Goal: Information Seeking & Learning: Learn about a topic

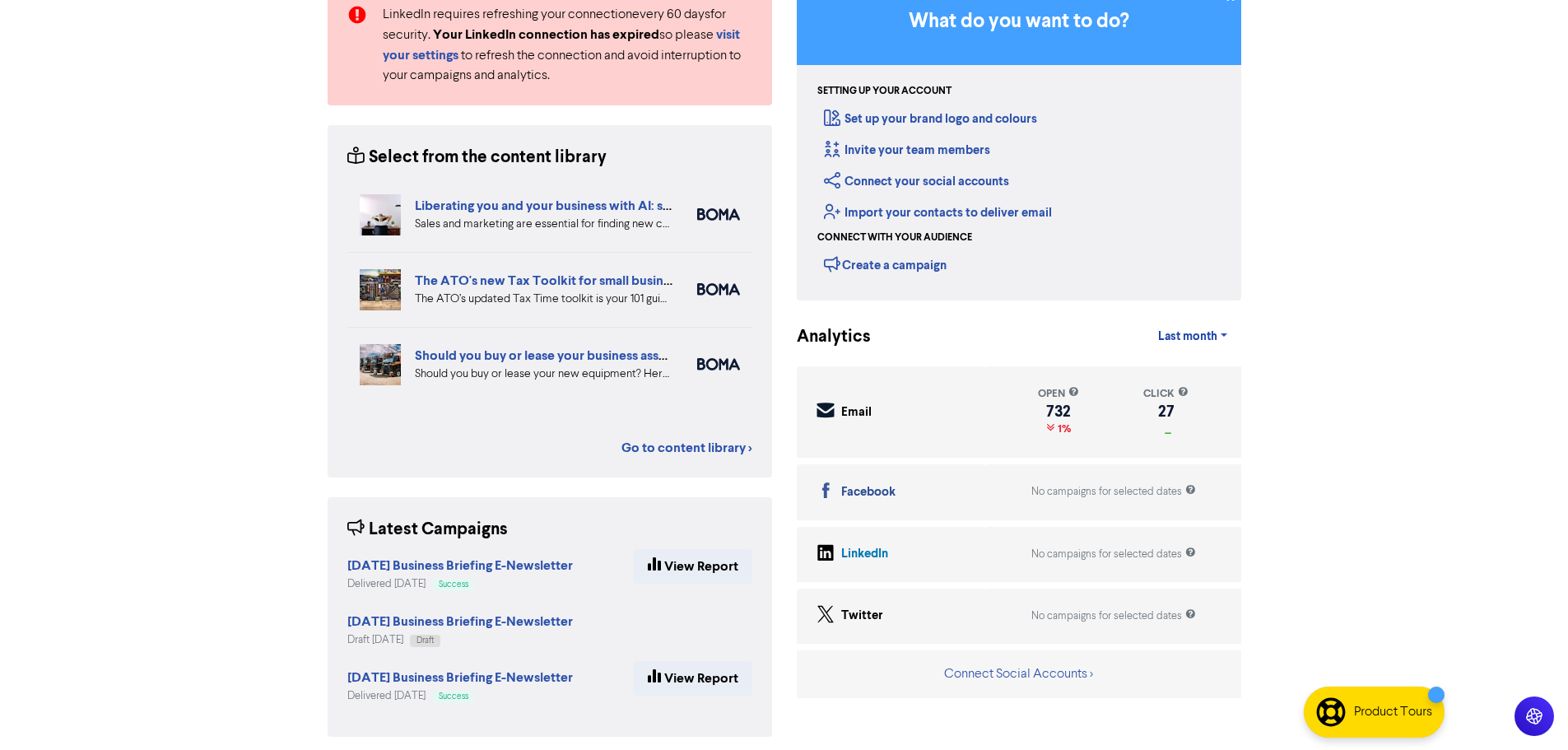
scroll to position [170, 0]
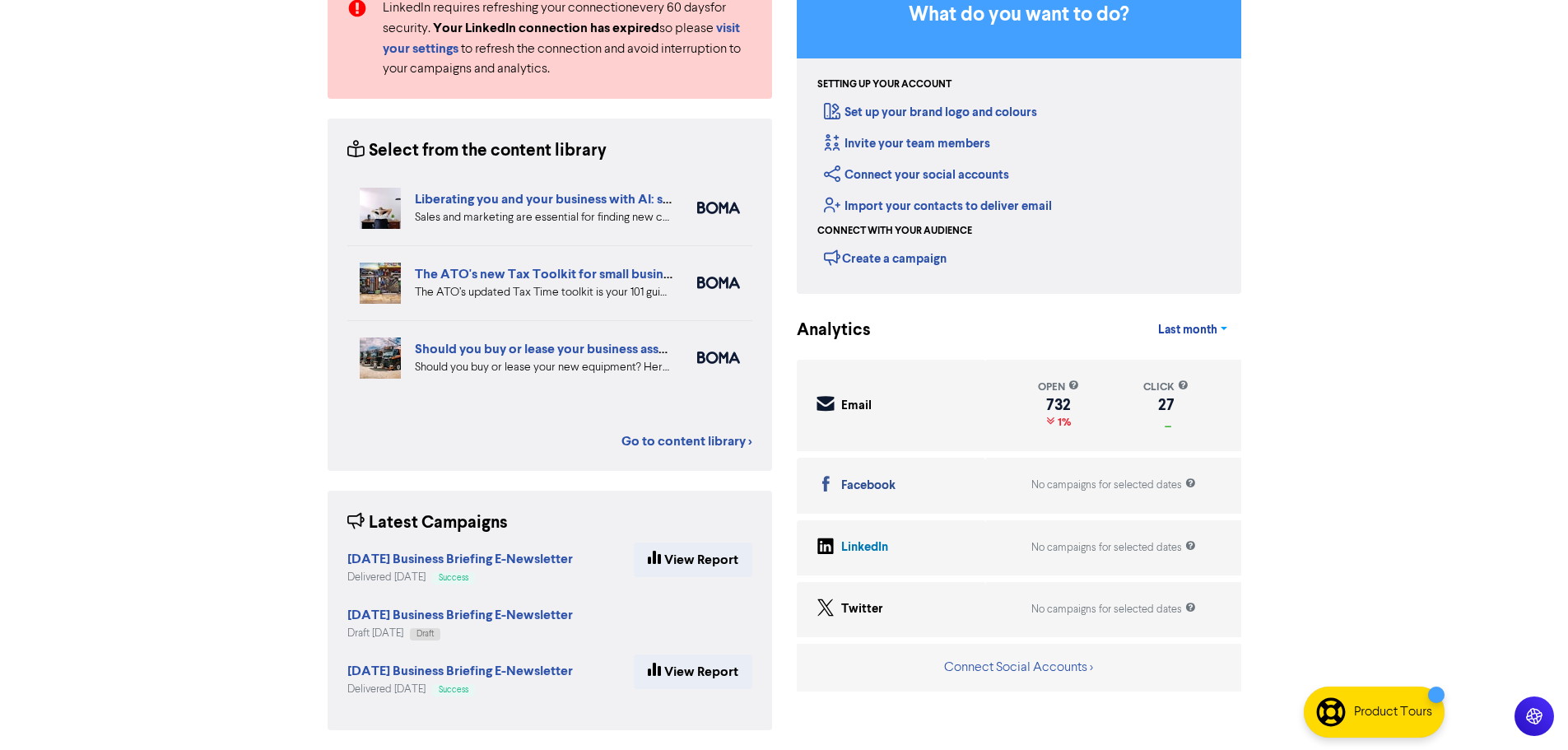
click at [1220, 330] on link "Last month" at bounding box center [1192, 330] width 95 height 33
click at [68, 561] on div "Support & Resources Video Tutorials FAQ & Guides Marketing Education Katy Day L…" at bounding box center [784, 205] width 1568 height 750
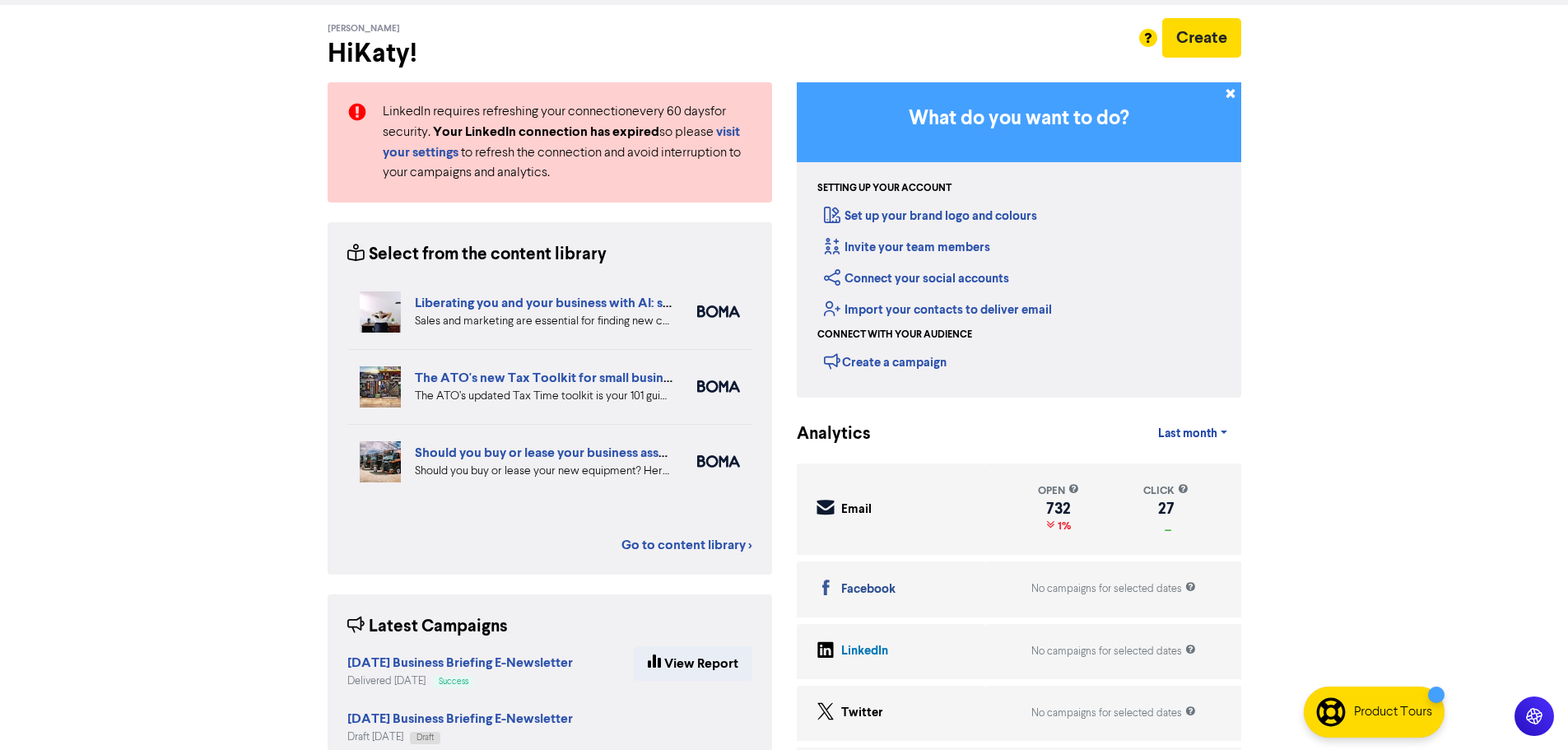
scroll to position [0, 0]
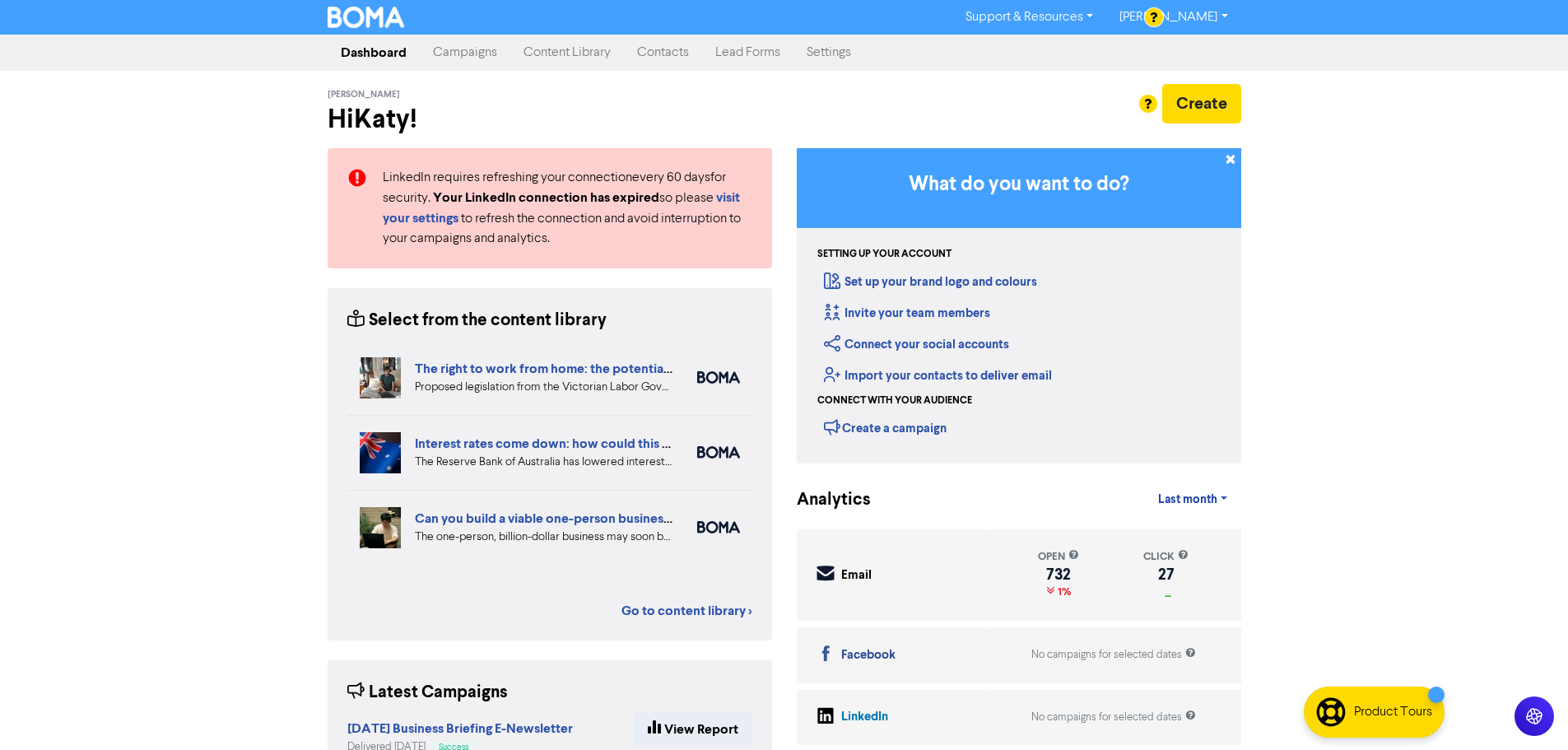
click at [473, 63] on link "Campaigns" at bounding box center [465, 52] width 91 height 33
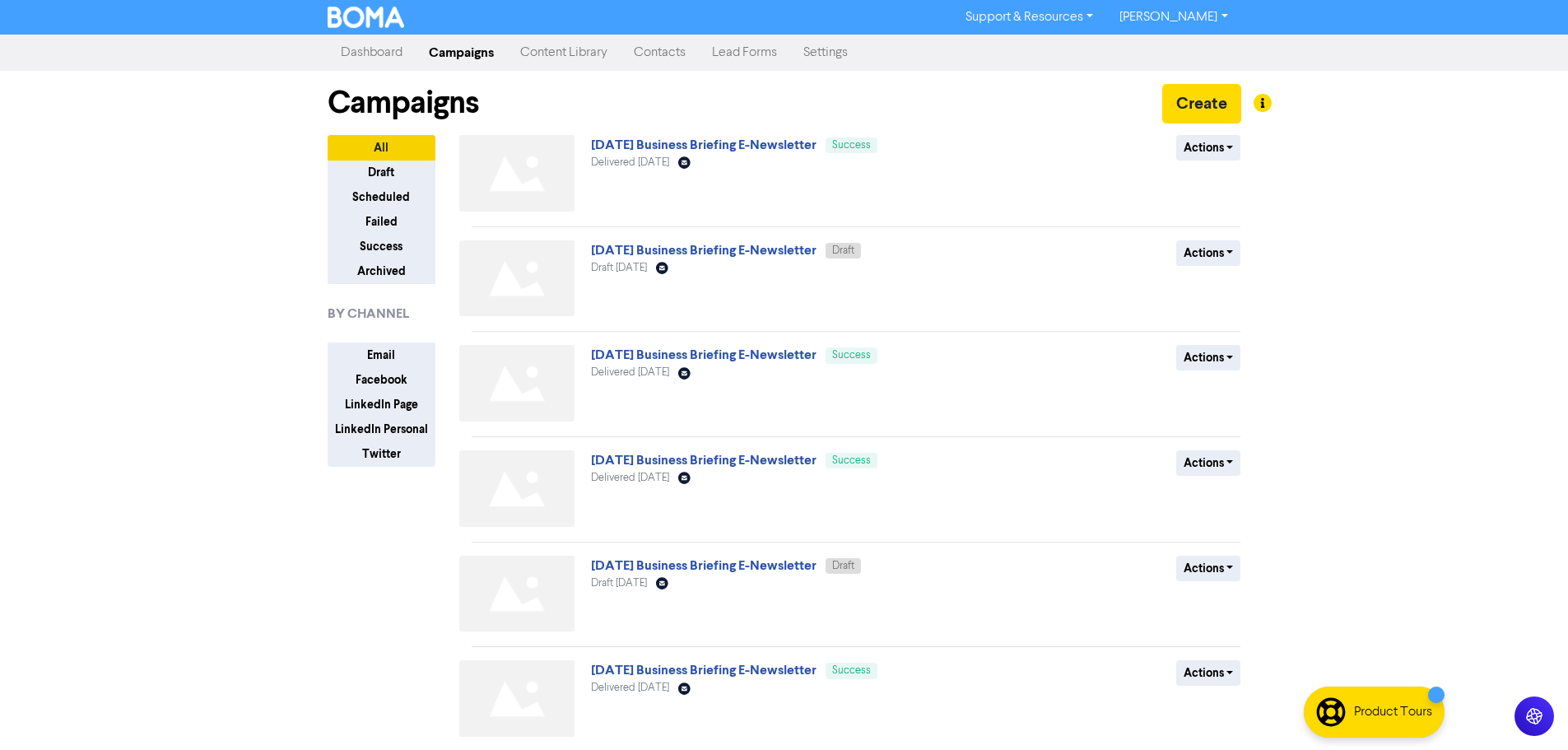
click at [590, 54] on link "Content Library" at bounding box center [564, 52] width 113 height 33
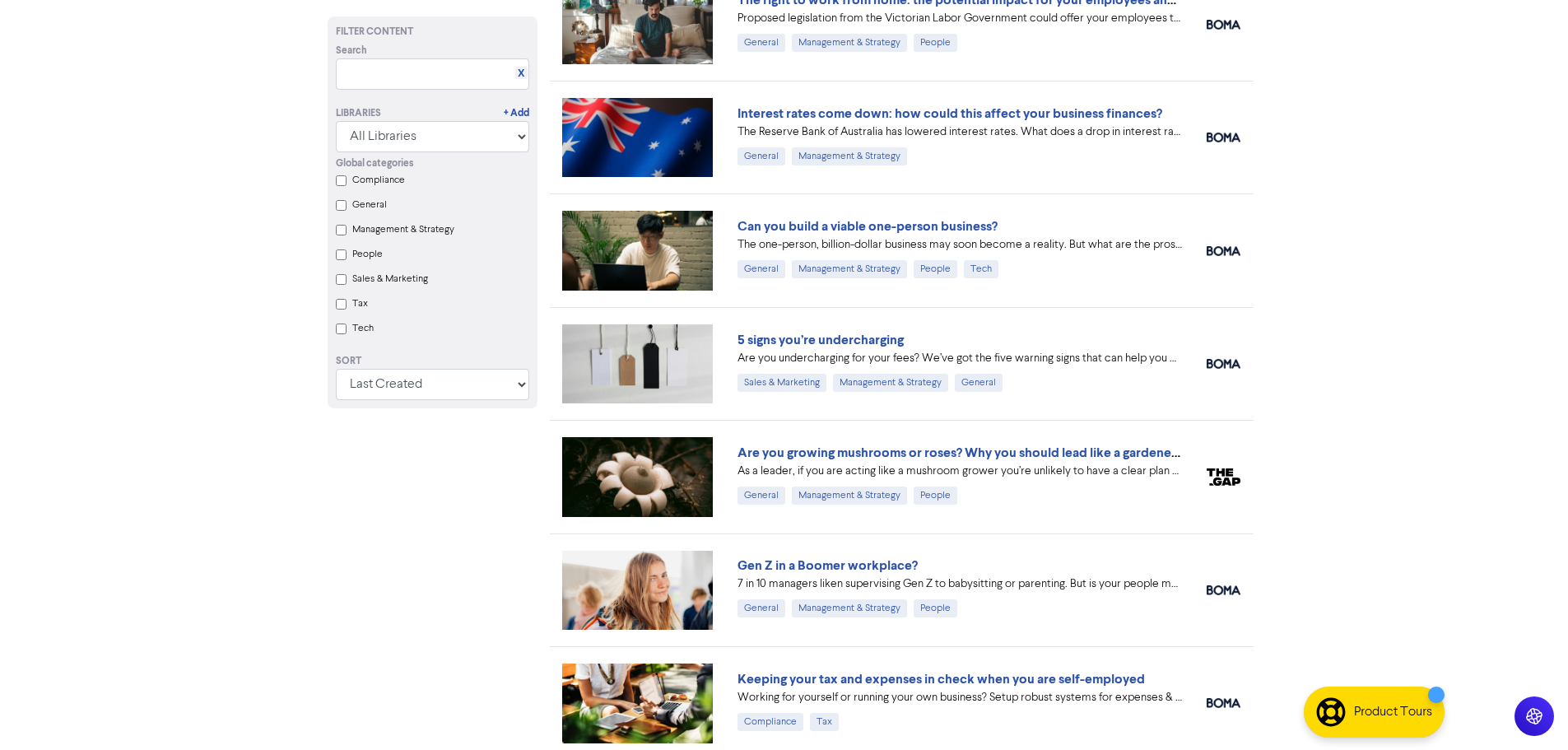
scroll to position [497, 0]
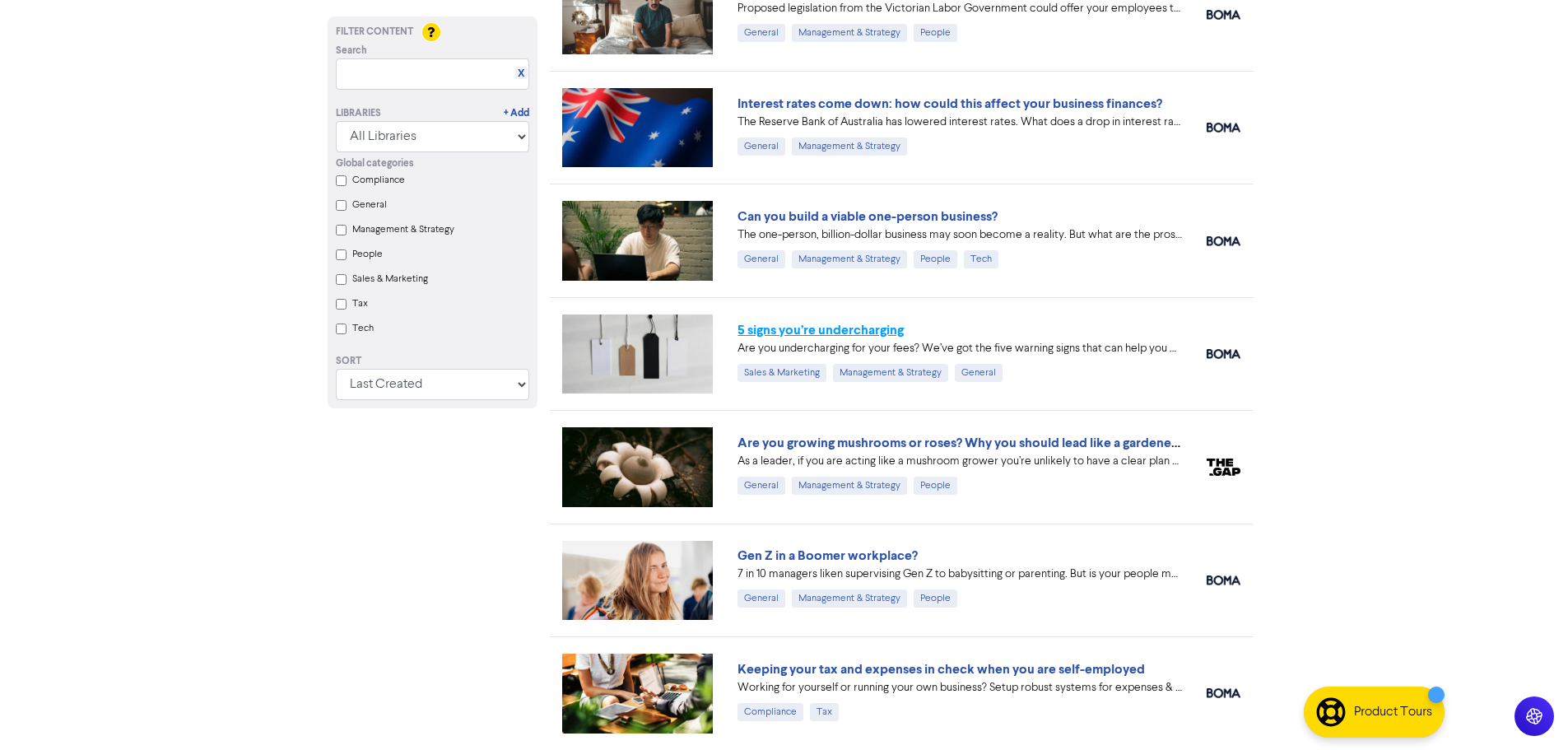
click at [851, 335] on link "5 signs you’re undercharging" at bounding box center [820, 330] width 166 height 16
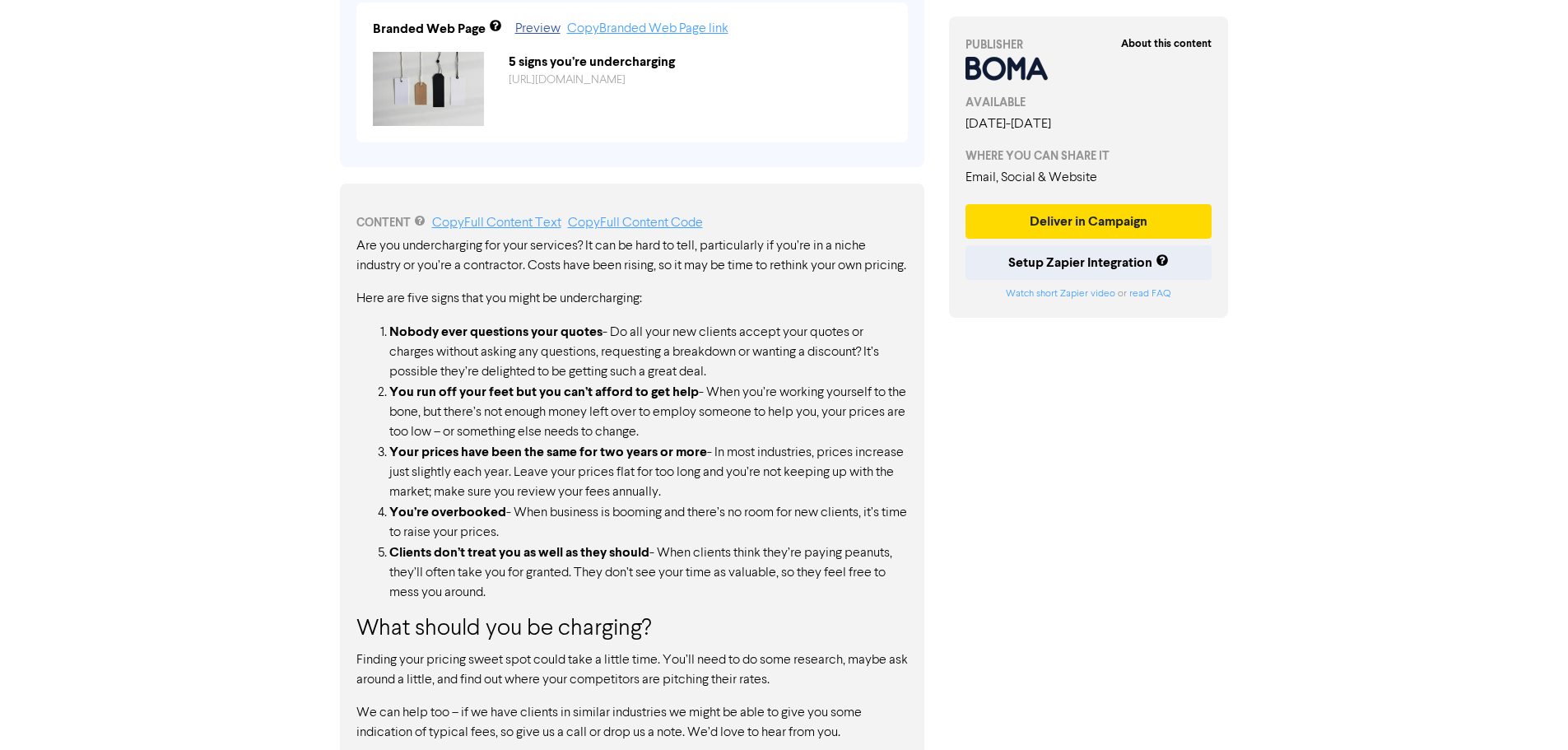
scroll to position [685, 0]
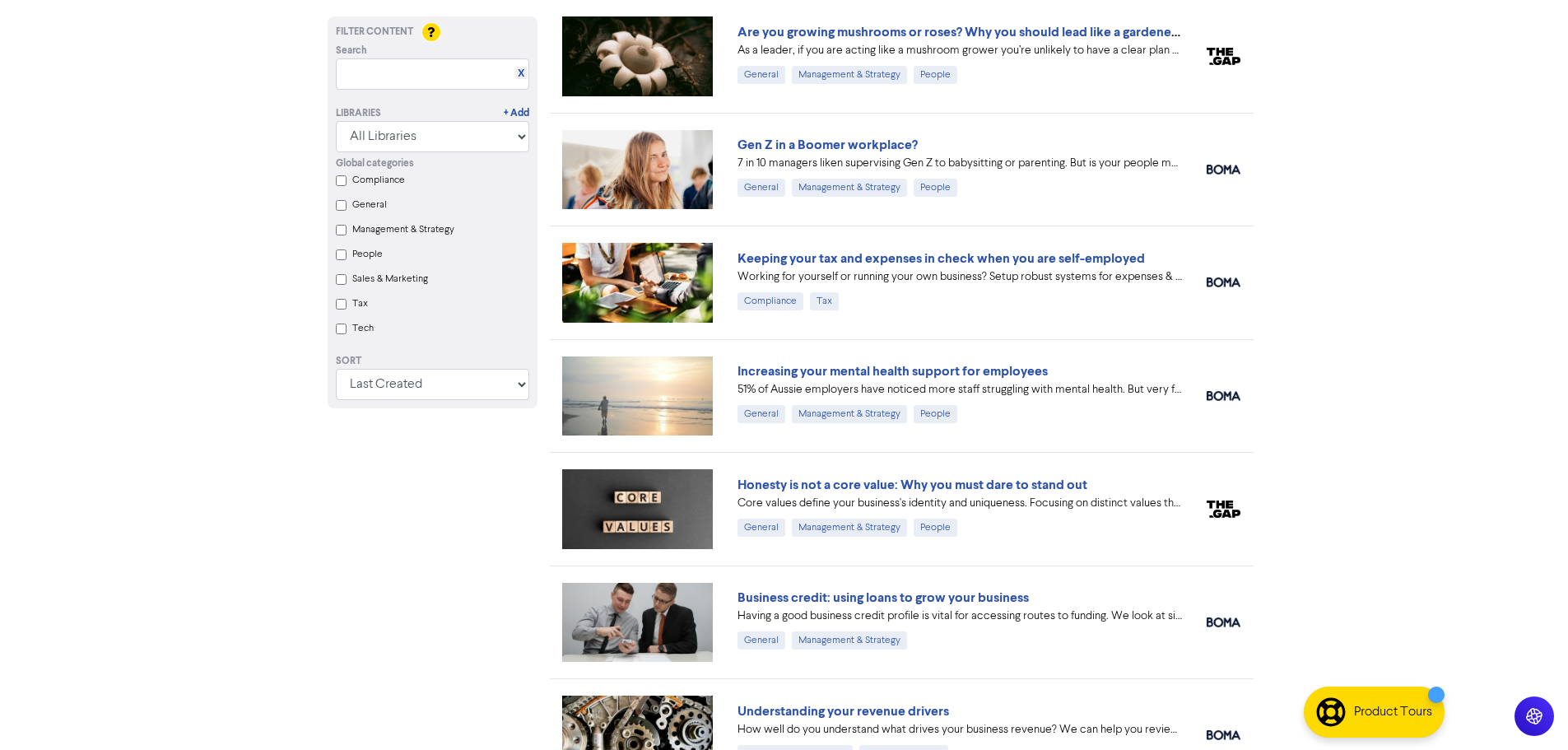
scroll to position [909, 0]
click at [895, 371] on link "Increasing your mental health support for employees" at bounding box center [892, 371] width 310 height 16
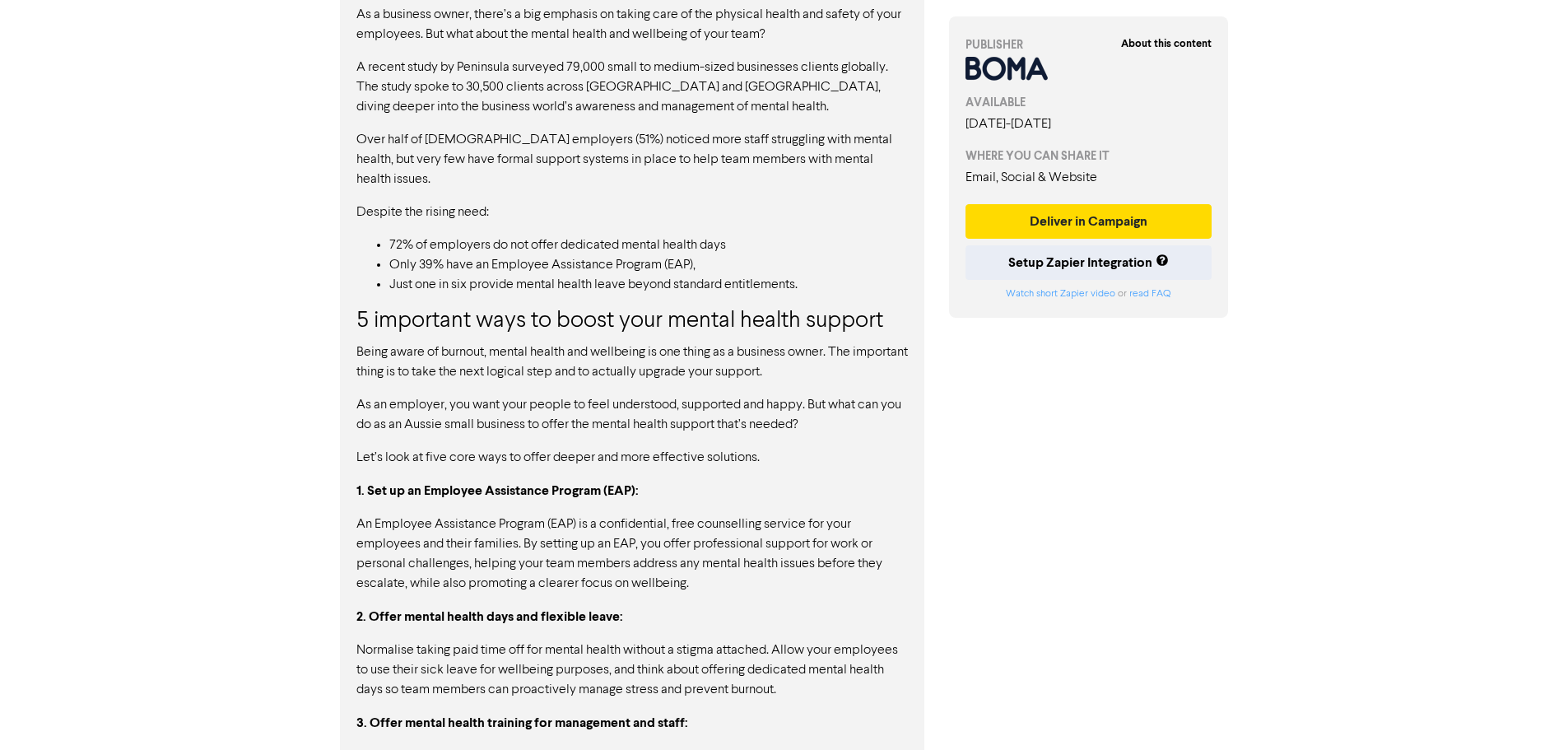
scroll to position [960, 0]
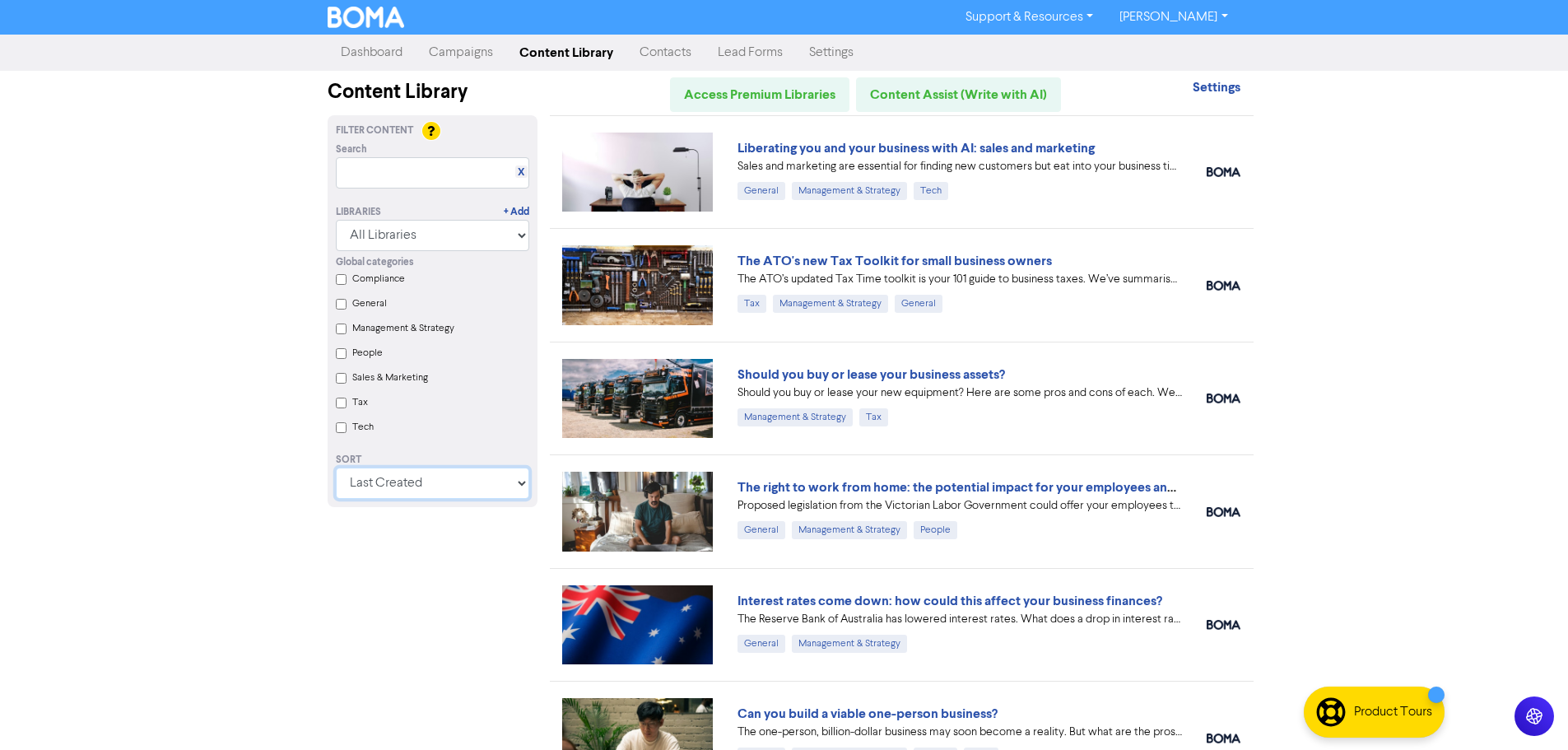
click at [423, 499] on select "Last Created First Created Title Ascending Title Descending Library Ascending L…" at bounding box center [432, 483] width 193 height 31
click at [209, 502] on div "Support & Resources Video Tutorials FAQ & Guides Marketing Education Katy Day L…" at bounding box center [784, 375] width 1568 height 750
